Goal: Task Accomplishment & Management: Use online tool/utility

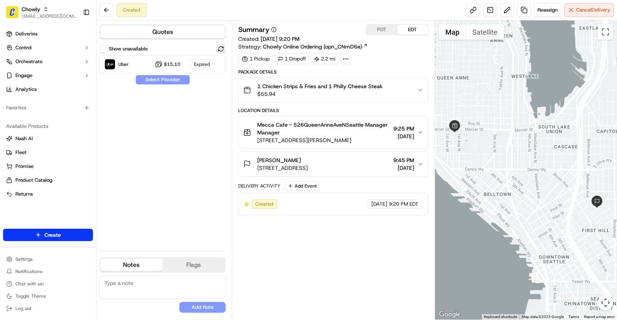
click at [218, 51] on button at bounding box center [220, 48] width 9 height 9
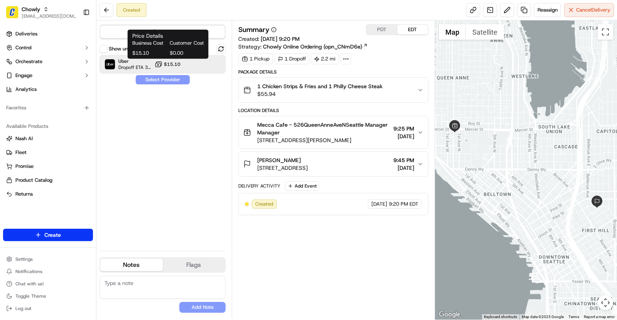
click at [176, 66] on span "$15.10" at bounding box center [172, 64] width 17 height 6
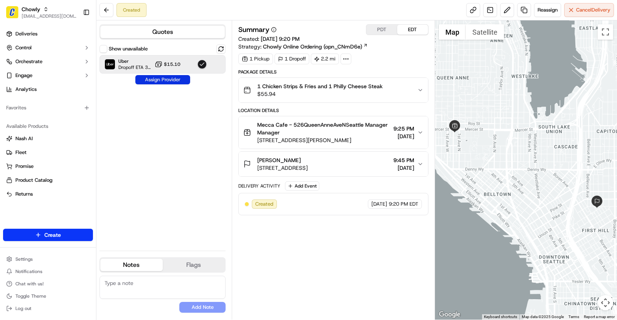
click at [166, 80] on button "Assign Provider" at bounding box center [162, 79] width 55 height 9
